Goal: Download file/media

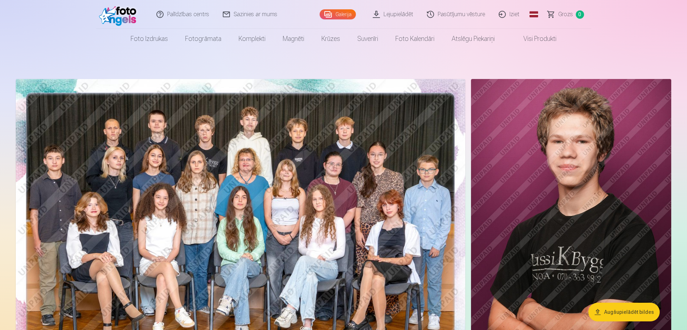
click at [392, 13] on link "Lejupielādēt" at bounding box center [393, 14] width 54 height 29
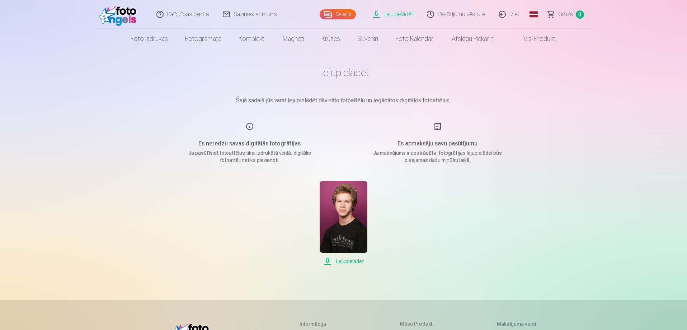
click at [354, 259] on span "Lejupielādēt" at bounding box center [344, 261] width 48 height 9
click at [508, 12] on link "Iziet" at bounding box center [509, 14] width 34 height 29
